Goal: Use online tool/utility: Utilize a website feature to perform a specific function

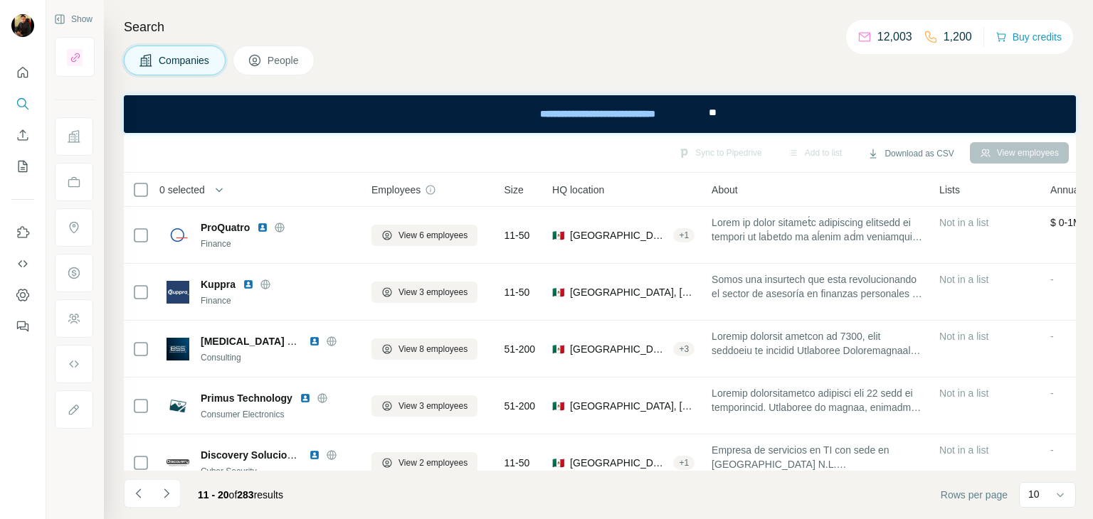
scroll to position [98, 0]
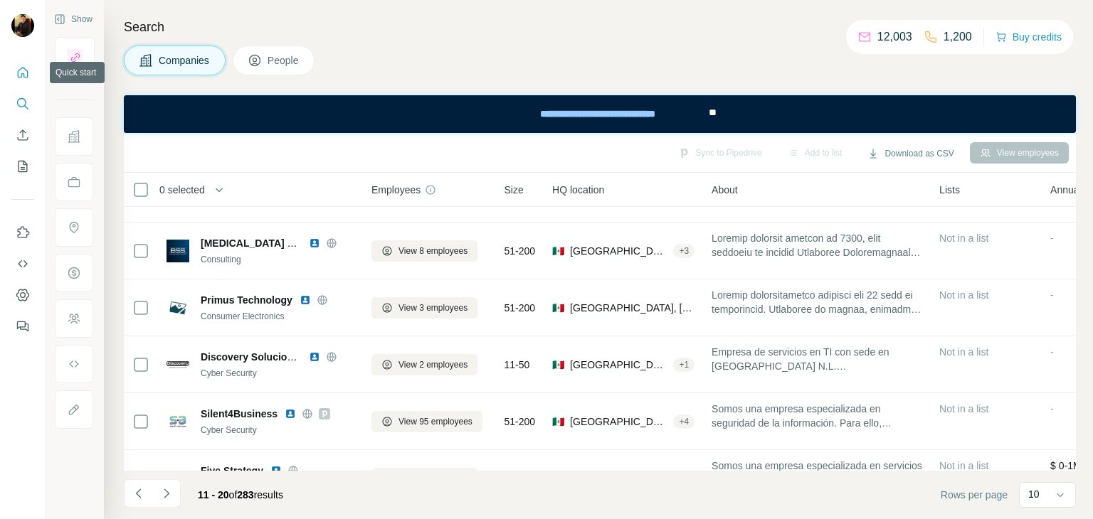
click at [18, 72] on icon "Quick start" at bounding box center [23, 72] width 11 height 11
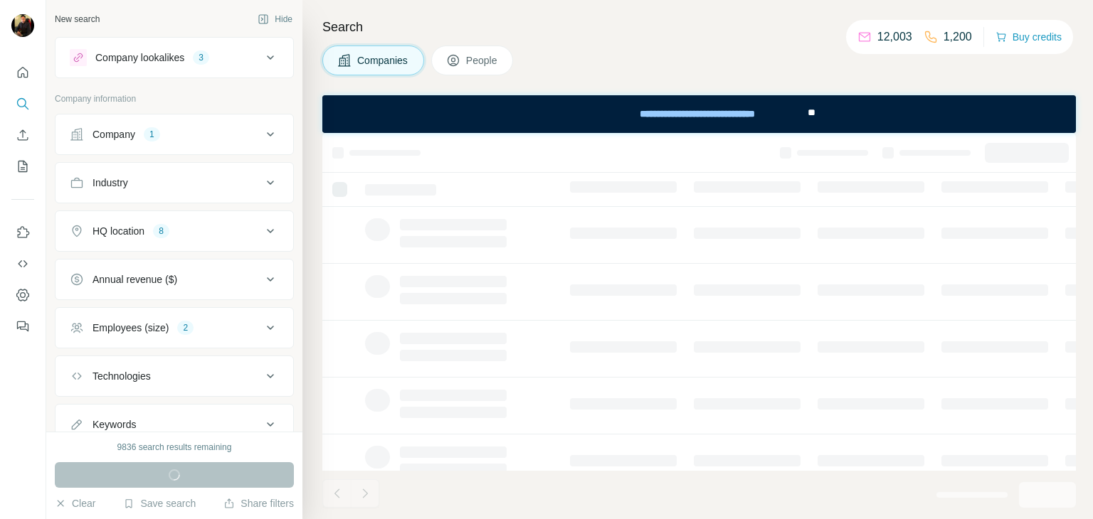
click at [164, 137] on div "Company 1" at bounding box center [166, 134] width 192 height 14
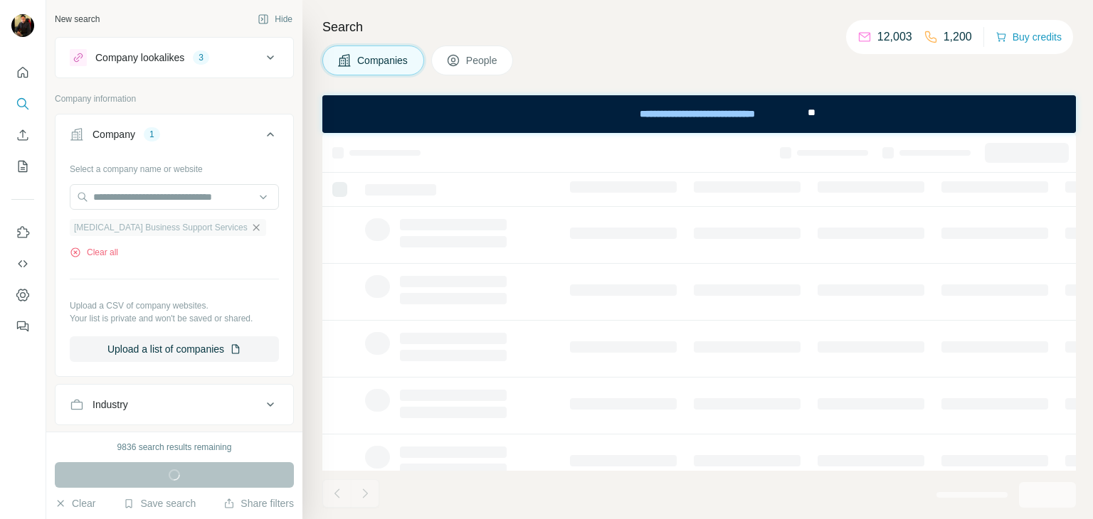
click at [250, 226] on icon "button" at bounding box center [255, 227] width 11 height 11
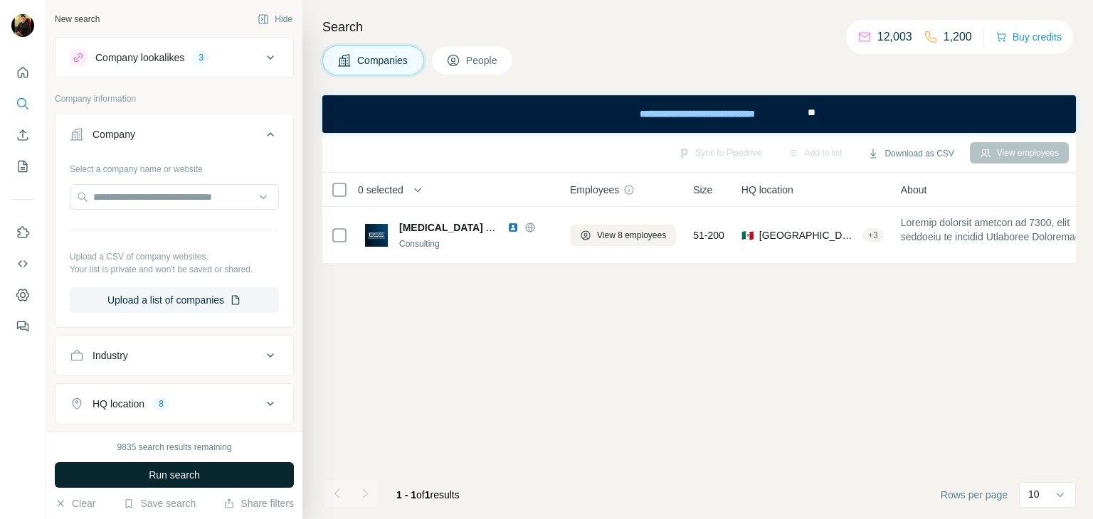
click at [146, 474] on button "Run search" at bounding box center [174, 476] width 239 height 26
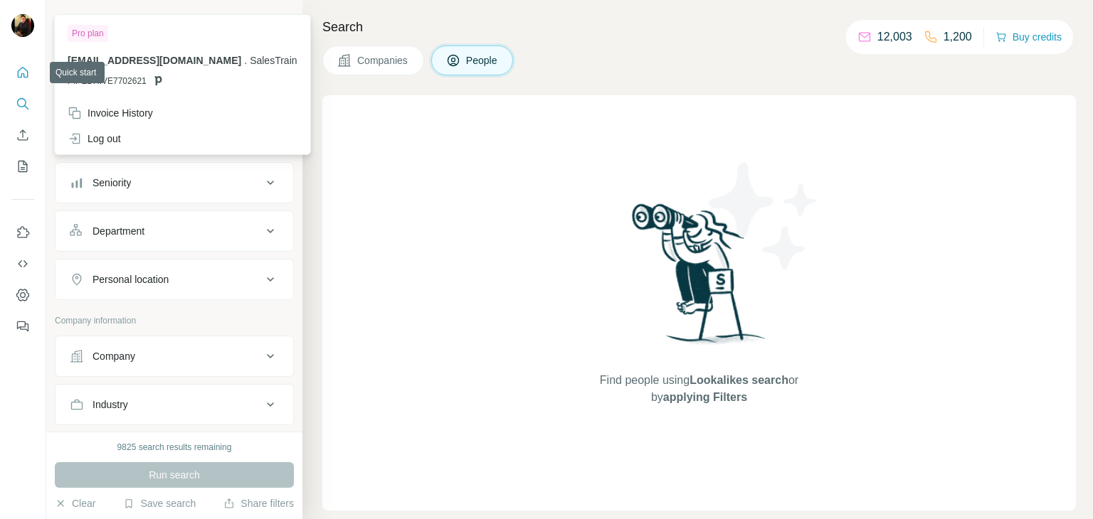
click at [16, 74] on icon "Quick start" at bounding box center [23, 72] width 14 height 14
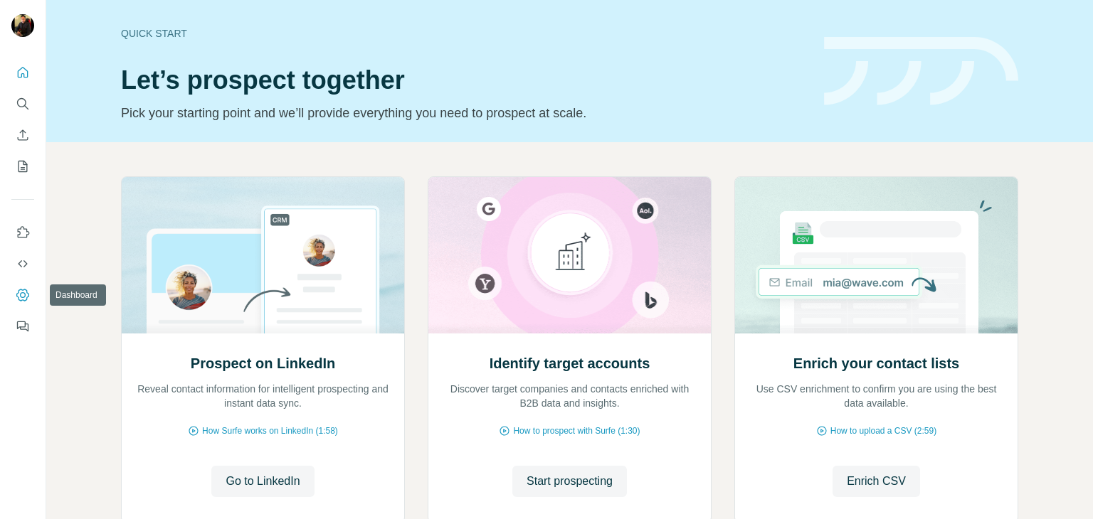
click at [22, 305] on button "Dashboard" at bounding box center [22, 295] width 23 height 26
